Goal: Obtain resource: Download file/media

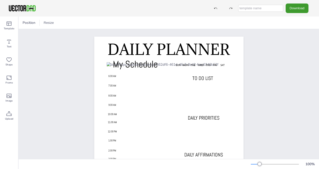
click at [273, 8] on input "text" at bounding box center [260, 8] width 45 height 7
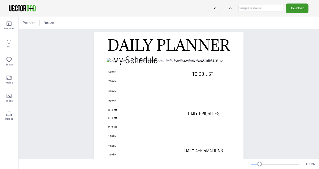
scroll to position [4, 0]
type input "Daily Planner"
click at [245, 94] on div "DAILY PLANNER My Schedule SUN MON TUE WED THU FRI SAT 6.00 AM 7.00 AM 8.00 AM 9…" at bounding box center [169, 138] width 164 height 211
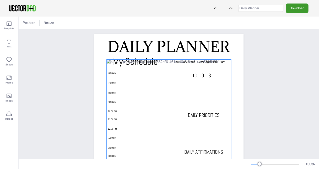
scroll to position [0, 0]
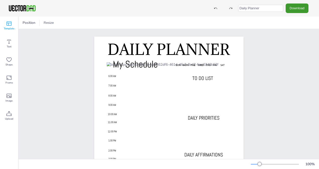
click at [8, 29] on span "Template" at bounding box center [9, 29] width 11 height 4
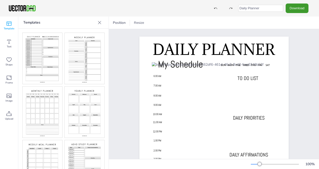
scroll to position [126, 0]
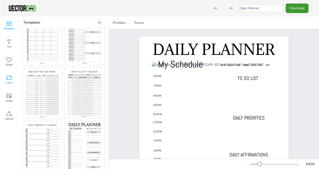
click at [7, 83] on span "Frame" at bounding box center [9, 83] width 7 height 4
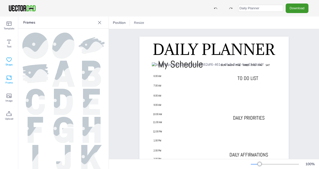
click at [10, 60] on icon at bounding box center [9, 60] width 6 height 6
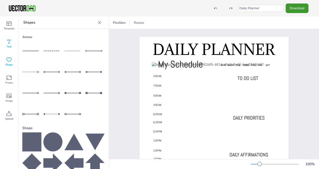
click at [10, 46] on span "Text" at bounding box center [9, 47] width 5 height 4
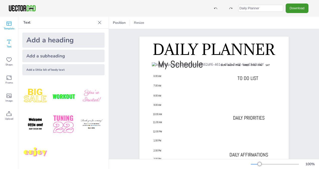
click at [7, 29] on span "Template" at bounding box center [9, 29] width 11 height 4
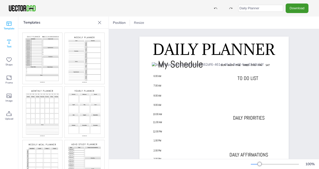
click at [8, 41] on icon at bounding box center [9, 42] width 6 height 6
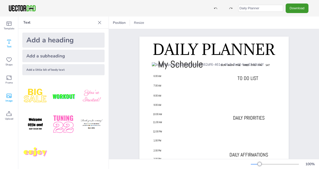
click at [11, 95] on icon at bounding box center [9, 96] width 5 height 4
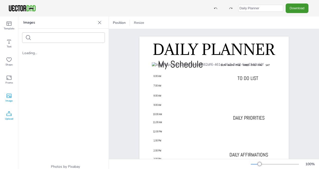
click at [9, 116] on icon at bounding box center [9, 114] width 6 height 6
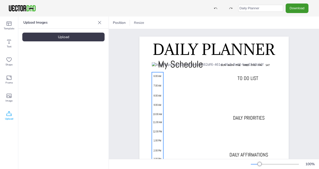
click at [159, 80] on p at bounding box center [158, 80] width 12 height 1
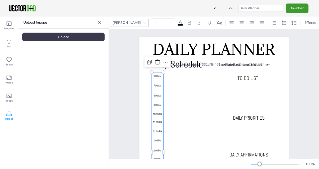
click at [177, 21] on icon at bounding box center [180, 23] width 6 height 6
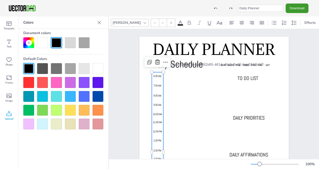
click at [58, 84] on div at bounding box center [56, 82] width 11 height 11
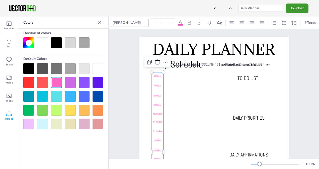
click at [26, 70] on div at bounding box center [28, 68] width 11 height 11
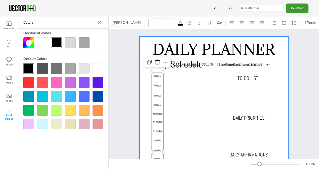
click at [140, 91] on div at bounding box center [214, 142] width 149 height 211
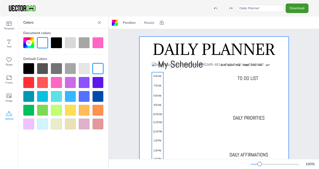
click at [159, 91] on p at bounding box center [158, 89] width 12 height 5
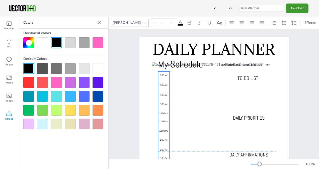
drag, startPoint x: 159, startPoint y: 91, endPoint x: 165, endPoint y: 91, distance: 6.3
click at [165, 91] on div "6.00 AM 7.00 AM 8.00 AM 9.00 AM 10.00 AM 11.00 AM 12.00 PM 1.00 PM 2.00 PM 3.00…" at bounding box center [164, 152] width 12 height 160
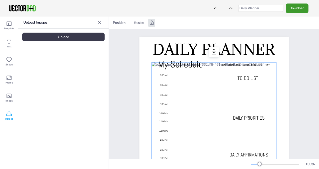
click at [152, 91] on div at bounding box center [214, 149] width 124 height 175
click at [99, 24] on icon at bounding box center [99, 22] width 5 height 5
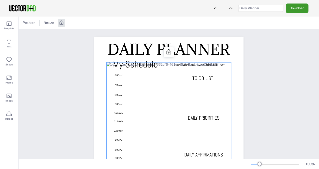
click at [137, 96] on div at bounding box center [169, 149] width 124 height 175
click at [10, 30] on span "Template" at bounding box center [9, 29] width 11 height 4
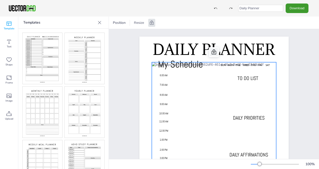
click at [212, 51] on icon at bounding box center [214, 52] width 6 height 6
click at [114, 22] on div at bounding box center [115, 23] width 6 height 6
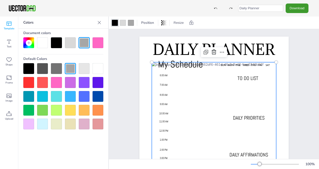
click at [29, 122] on div at bounding box center [28, 124] width 11 height 11
click at [24, 66] on div at bounding box center [28, 68] width 11 height 11
click at [120, 26] on div at bounding box center [123, 23] width 8 height 8
click at [100, 44] on div at bounding box center [98, 42] width 11 height 11
click at [132, 23] on div at bounding box center [131, 23] width 6 height 6
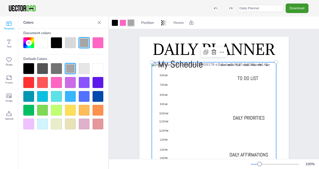
click at [58, 83] on div at bounding box center [56, 82] width 11 height 11
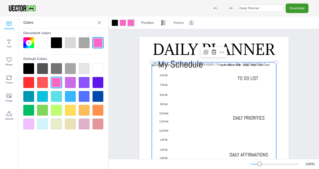
click at [112, 24] on div at bounding box center [115, 23] width 6 height 6
click at [100, 24] on icon at bounding box center [99, 22] width 5 height 5
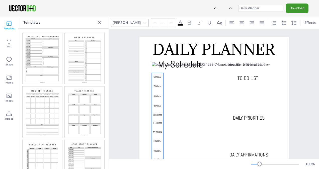
drag, startPoint x: 160, startPoint y: 75, endPoint x: 154, endPoint y: 77, distance: 6.2
click at [154, 77] on span "6.00 AM" at bounding box center [158, 76] width 8 height 3
click at [128, 87] on div "DAILY PLANNER My Schedule SUN MON TUE WED THU FRI SAT 6.00 AM 7.00 AM 8.00 AM 9…" at bounding box center [214, 142] width 193 height 226
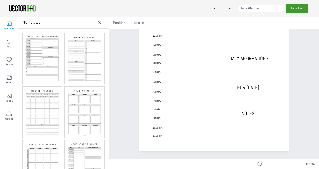
scroll to position [0, 0]
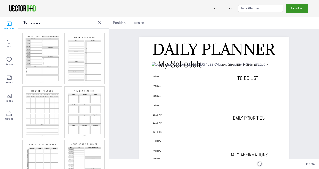
click at [298, 7] on button "Download" at bounding box center [297, 8] width 23 height 9
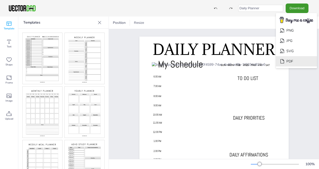
click at [294, 60] on li "PDF" at bounding box center [296, 61] width 41 height 10
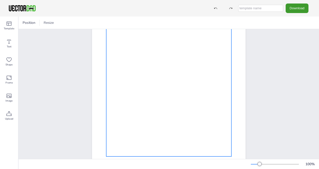
scroll to position [87, 0]
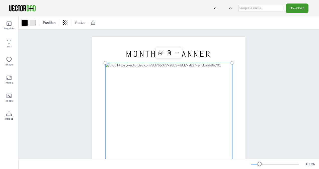
click at [23, 23] on div at bounding box center [25, 23] width 6 height 6
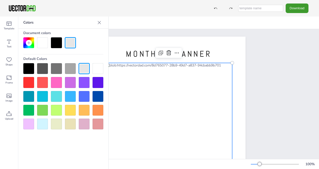
click at [102, 26] on div at bounding box center [99, 23] width 8 height 8
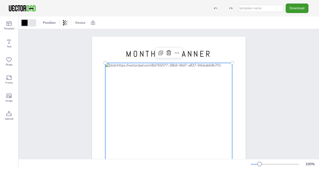
click at [35, 24] on div at bounding box center [33, 23] width 8 height 8
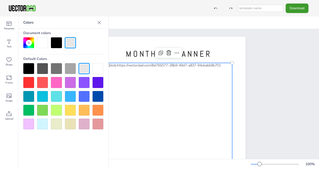
click at [57, 82] on div at bounding box center [56, 82] width 11 height 11
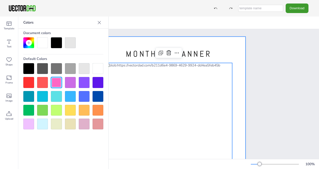
click at [238, 66] on div at bounding box center [169, 136] width 154 height 199
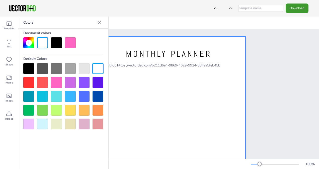
click at [100, 23] on icon at bounding box center [99, 22] width 5 height 5
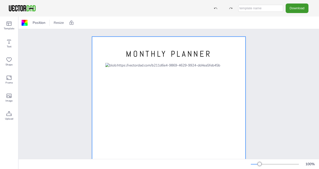
click at [257, 9] on input "text" at bounding box center [260, 8] width 45 height 7
type input "Monthly Planner"
click at [297, 11] on button "Download" at bounding box center [297, 8] width 23 height 9
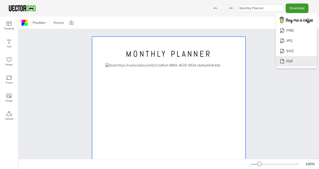
click at [300, 61] on li "PDF" at bounding box center [296, 61] width 41 height 10
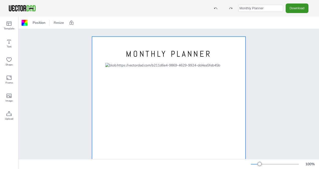
click at [293, 8] on button "Download" at bounding box center [297, 8] width 23 height 9
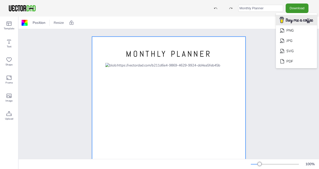
click at [298, 19] on img "Download" at bounding box center [297, 20] width 40 height 10
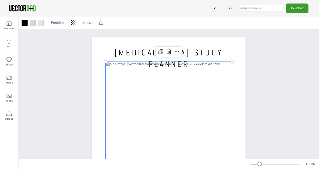
click at [158, 66] on div at bounding box center [169, 142] width 126 height 160
click at [31, 21] on div at bounding box center [33, 23] width 6 height 6
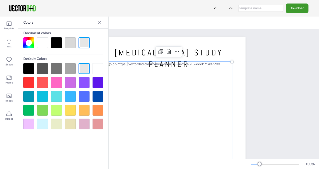
click at [58, 79] on div at bounding box center [56, 82] width 11 height 11
click at [102, 23] on icon at bounding box center [99, 22] width 5 height 5
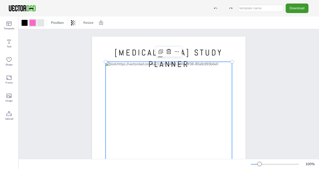
click at [40, 25] on div at bounding box center [41, 23] width 6 height 6
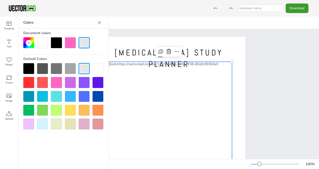
click at [58, 85] on div at bounding box center [56, 82] width 11 height 11
click at [101, 25] on div at bounding box center [99, 23] width 8 height 8
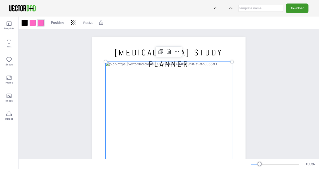
click at [85, 57] on div "vectordad.com ADHD STUDY PLANNER" at bounding box center [169, 136] width 169 height 199
click at [135, 83] on div at bounding box center [169, 142] width 126 height 160
click at [76, 82] on div "vectordad.com ADHD STUDY PLANNER" at bounding box center [169, 136] width 197 height 214
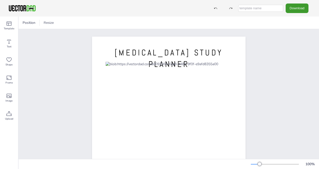
click at [260, 7] on input "text" at bounding box center [260, 8] width 45 height 7
type input "Study Planner"
click at [293, 8] on button "Download" at bounding box center [297, 8] width 23 height 9
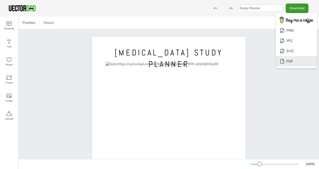
click at [293, 61] on li "PDF" at bounding box center [296, 61] width 41 height 10
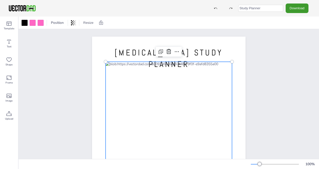
click at [107, 64] on div at bounding box center [169, 142] width 126 height 160
click at [40, 22] on div at bounding box center [41, 23] width 6 height 6
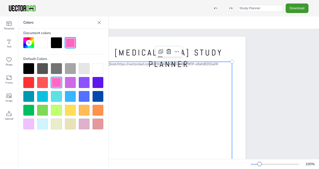
click at [40, 44] on div at bounding box center [42, 42] width 11 height 11
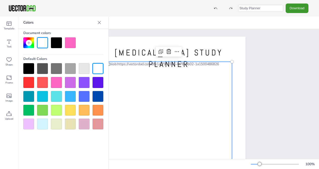
click at [100, 21] on icon at bounding box center [99, 22] width 5 height 5
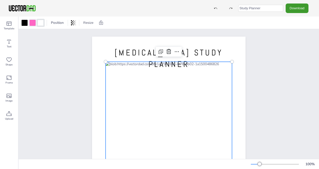
click at [35, 21] on div at bounding box center [33, 23] width 6 height 6
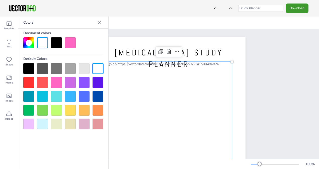
click at [44, 40] on div at bounding box center [42, 42] width 11 height 11
click at [98, 23] on icon at bounding box center [99, 22] width 5 height 5
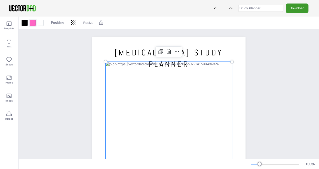
click at [35, 23] on div at bounding box center [33, 23] width 6 height 6
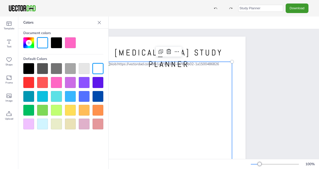
click at [44, 41] on div at bounding box center [42, 42] width 11 height 11
click at [100, 24] on icon at bounding box center [99, 22] width 5 height 5
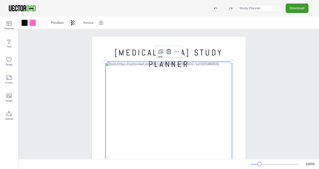
click at [33, 24] on div at bounding box center [33, 23] width 6 height 6
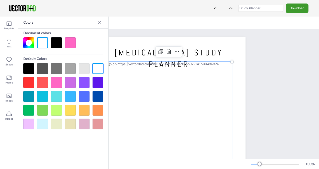
click at [70, 43] on div at bounding box center [70, 42] width 11 height 11
click at [62, 74] on div at bounding box center [63, 96] width 80 height 66
click at [75, 67] on div at bounding box center [70, 68] width 11 height 11
click at [98, 68] on div at bounding box center [98, 68] width 11 height 11
click at [100, 22] on icon at bounding box center [99, 22] width 5 height 5
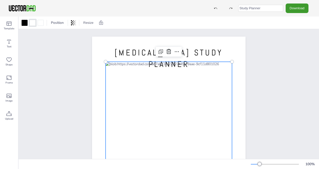
click at [262, 74] on div "vectordad.com ADHD STUDY PLANNER" at bounding box center [169, 136] width 197 height 214
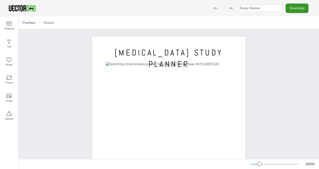
click at [301, 8] on button "Download" at bounding box center [297, 8] width 23 height 9
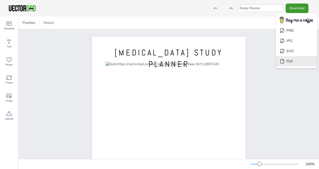
click at [304, 63] on li "PDF" at bounding box center [296, 61] width 41 height 10
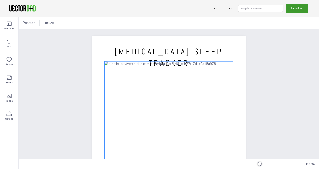
scroll to position [1, 0]
click at [169, 77] on div at bounding box center [168, 141] width 129 height 161
click at [29, 23] on div at bounding box center [33, 23] width 8 height 8
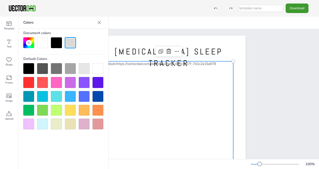
click at [55, 85] on div at bounding box center [56, 82] width 11 height 11
click at [270, 8] on input "text" at bounding box center [260, 8] width 45 height 7
click at [265, 9] on input "text" at bounding box center [260, 8] width 45 height 7
type input "Sleep tracker"
click at [304, 9] on button "Download" at bounding box center [297, 8] width 23 height 9
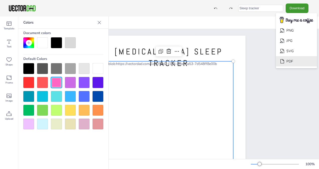
click at [303, 61] on li "PDF" at bounding box center [296, 61] width 41 height 10
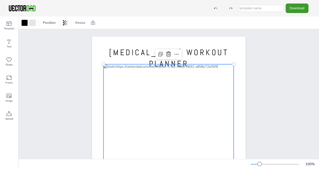
click at [130, 66] on div at bounding box center [169, 141] width 130 height 154
click at [32, 22] on div at bounding box center [33, 23] width 6 height 6
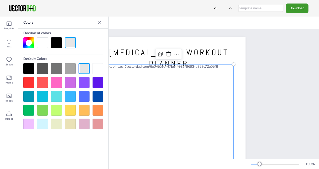
click at [52, 84] on div at bounding box center [56, 82] width 11 height 11
click at [102, 25] on div at bounding box center [99, 23] width 8 height 8
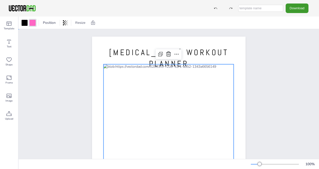
click at [265, 83] on div "[DOMAIN_NAME] [MEDICAL_DATA] WORKOUT PLANNER" at bounding box center [169, 136] width 197 height 214
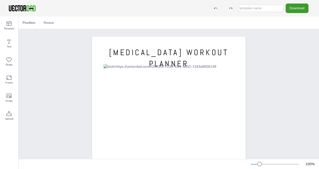
click at [262, 7] on input "text" at bounding box center [260, 8] width 45 height 7
type input "Workout planner"
click at [295, 7] on button "Download" at bounding box center [297, 8] width 23 height 9
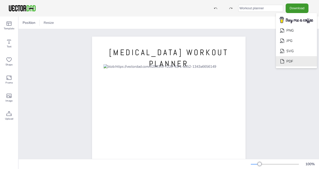
click at [301, 60] on li "PDF" at bounding box center [296, 61] width 41 height 10
